Goal: Browse casually

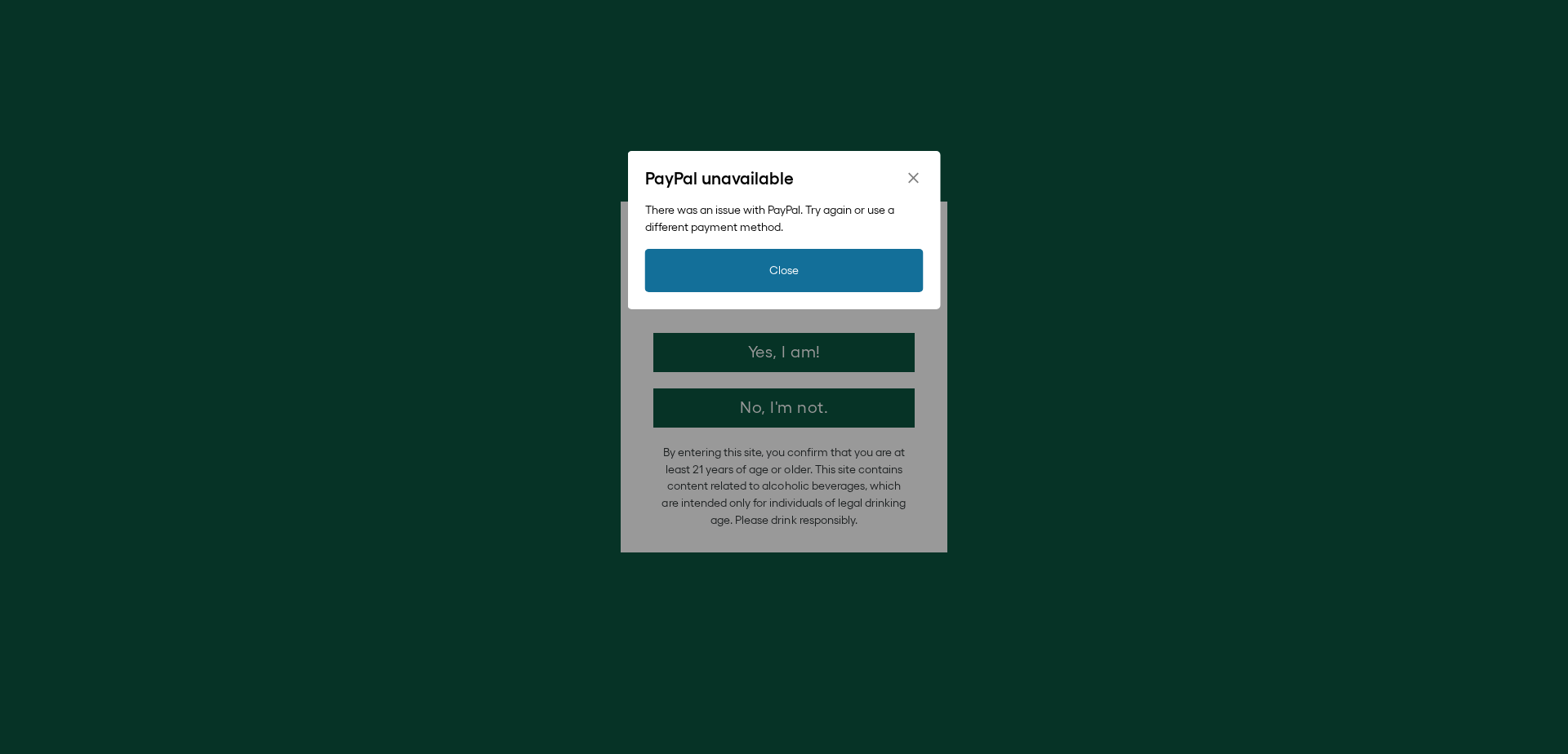
click at [788, 275] on button "Close" at bounding box center [784, 271] width 278 height 44
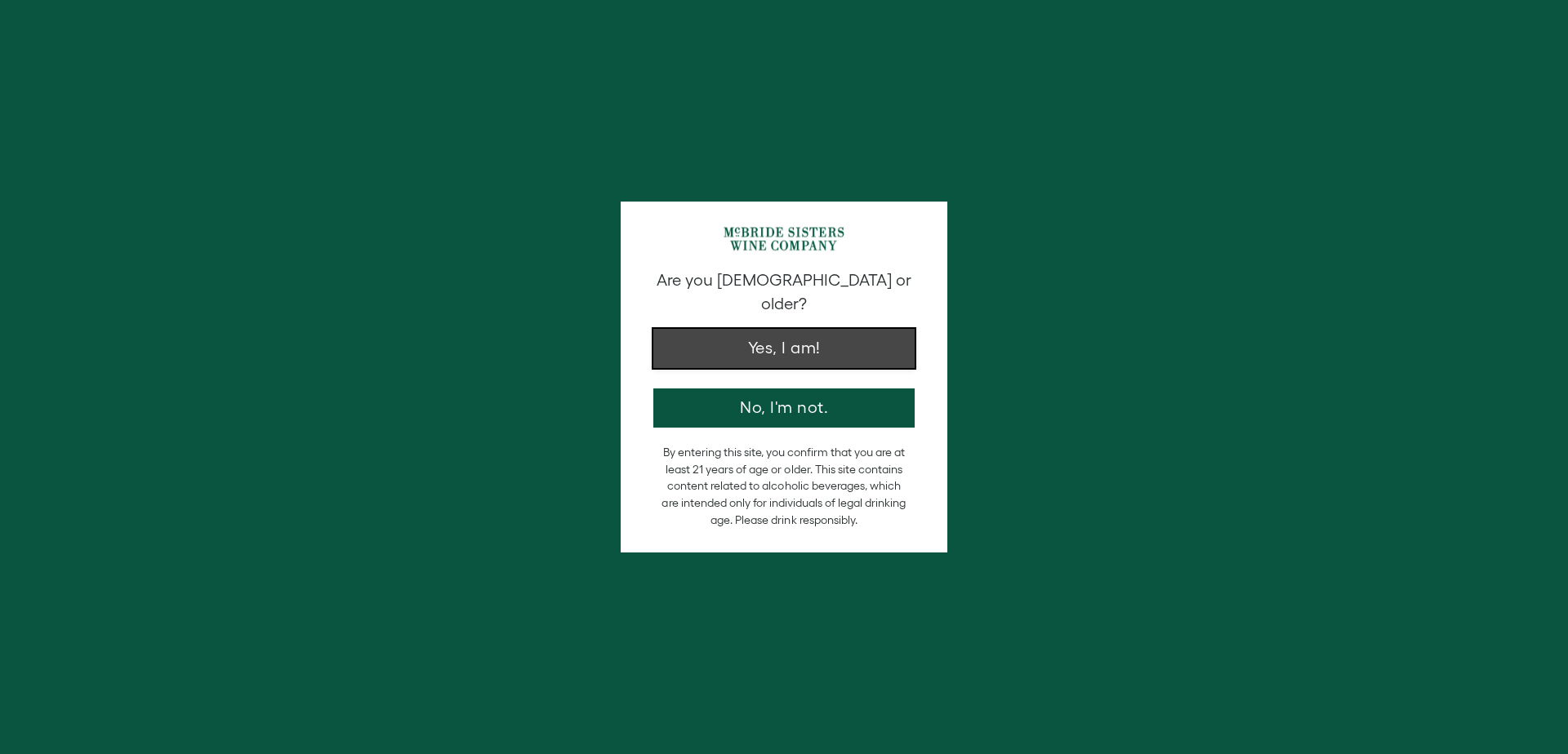
click at [821, 336] on button "Yes, I am!" at bounding box center [784, 348] width 262 height 39
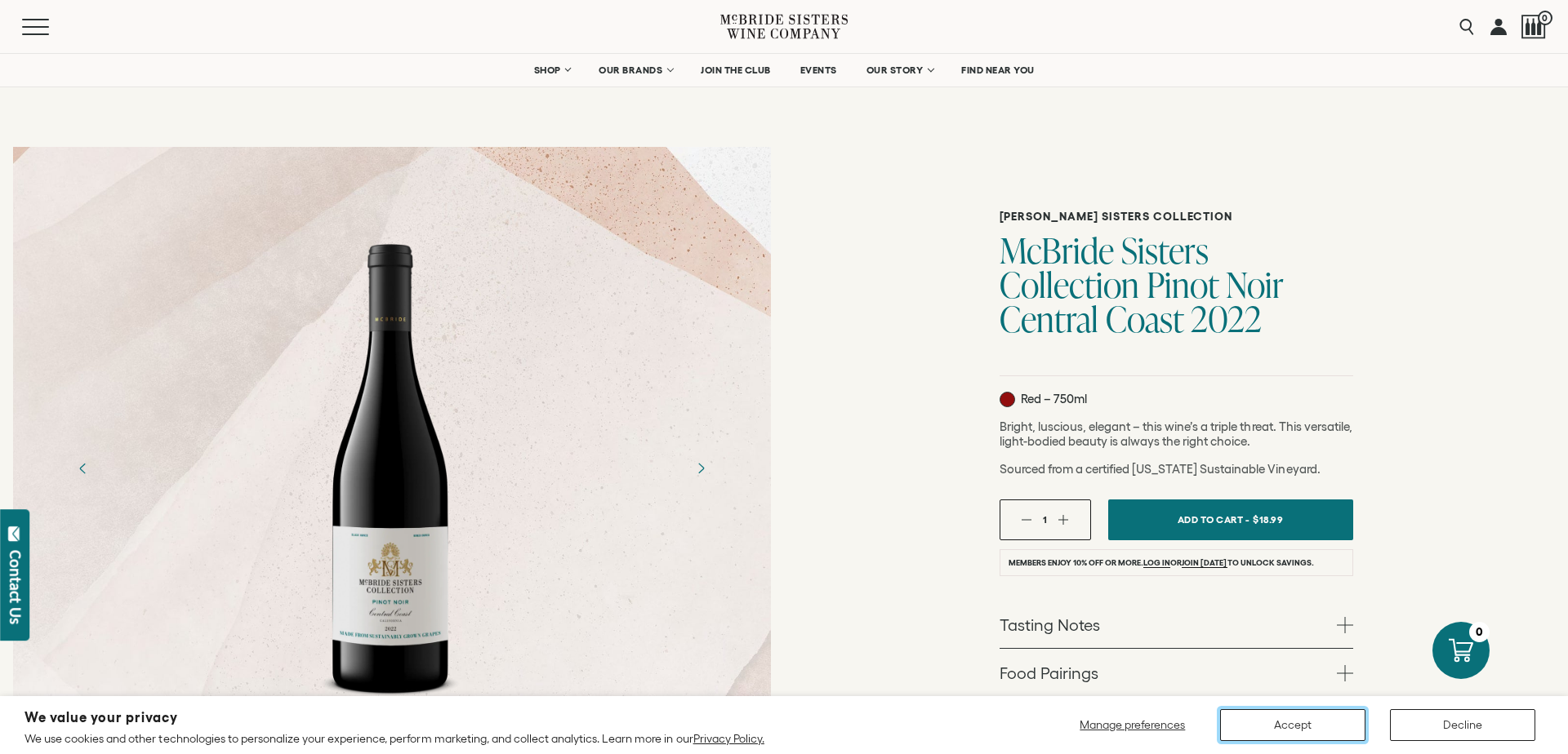
click at [1295, 726] on button "Accept" at bounding box center [1292, 725] width 146 height 32
